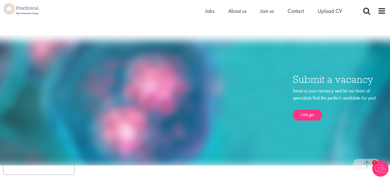
scroll to position [486, 0]
click at [268, 12] on span "Join us" at bounding box center [267, 10] width 14 height 7
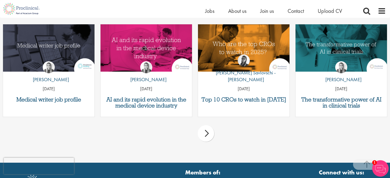
scroll to position [844, 0]
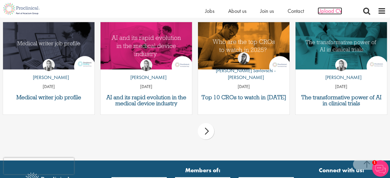
click at [331, 9] on span "Upload CV" at bounding box center [330, 10] width 24 height 7
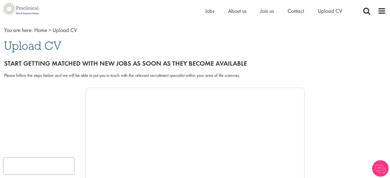
scroll to position [25, 0]
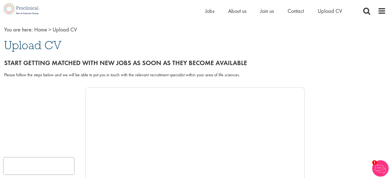
click at [64, 28] on span "Upload CV" at bounding box center [65, 29] width 24 height 7
click at [32, 47] on span "Upload CV" at bounding box center [33, 45] width 58 height 15
click at [38, 27] on link "Home" at bounding box center [40, 29] width 13 height 7
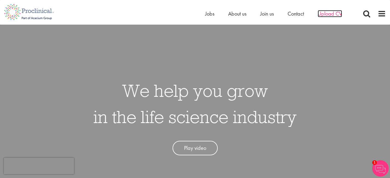
click at [327, 14] on span "Upload CV" at bounding box center [330, 13] width 24 height 7
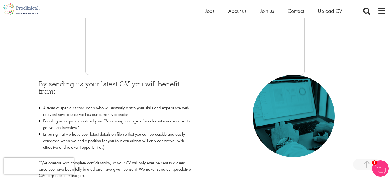
scroll to position [207, 0]
